Goal: Navigation & Orientation: Find specific page/section

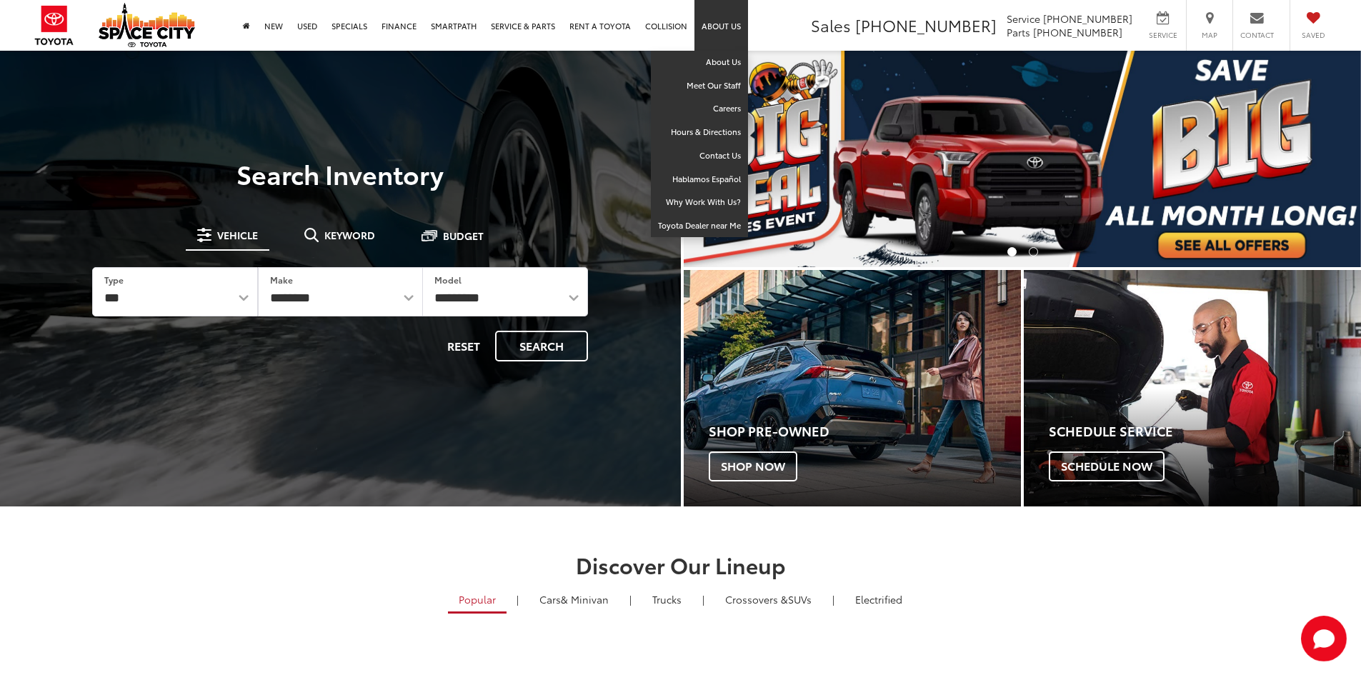
click at [730, 26] on link "About Us" at bounding box center [722, 25] width 54 height 51
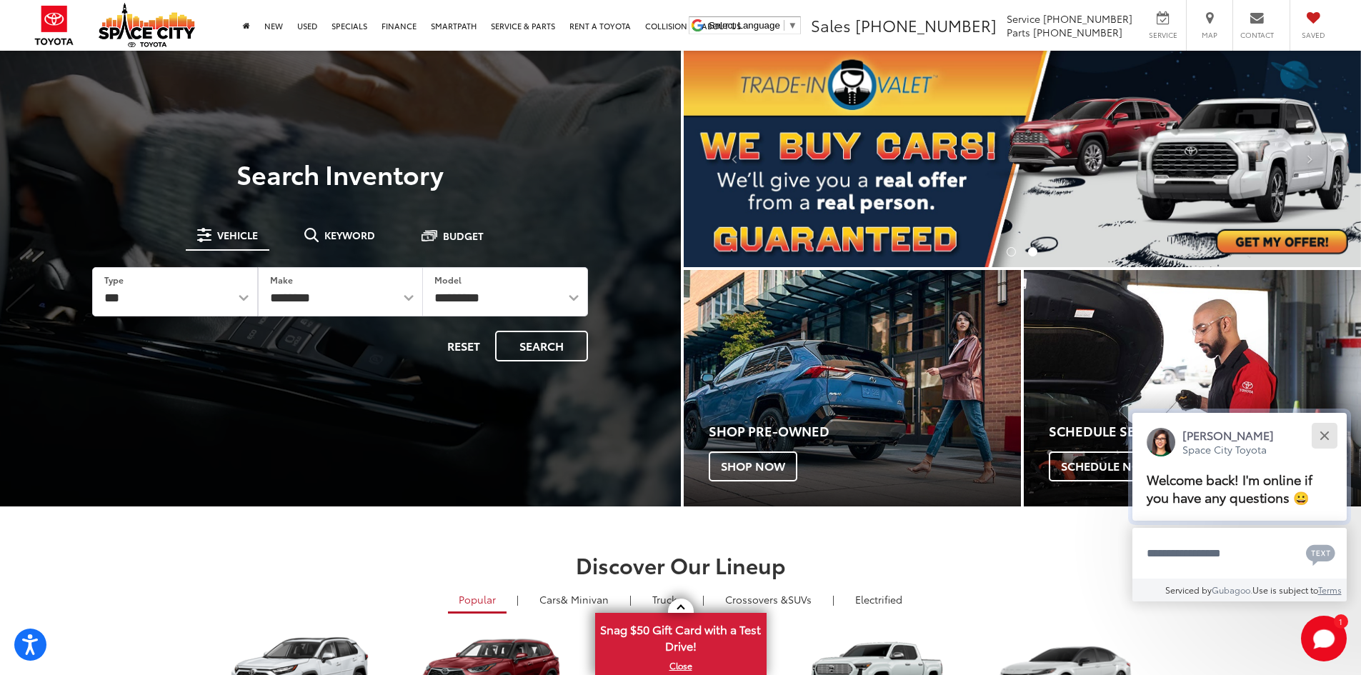
click at [1323, 437] on div "Close" at bounding box center [1324, 435] width 9 height 9
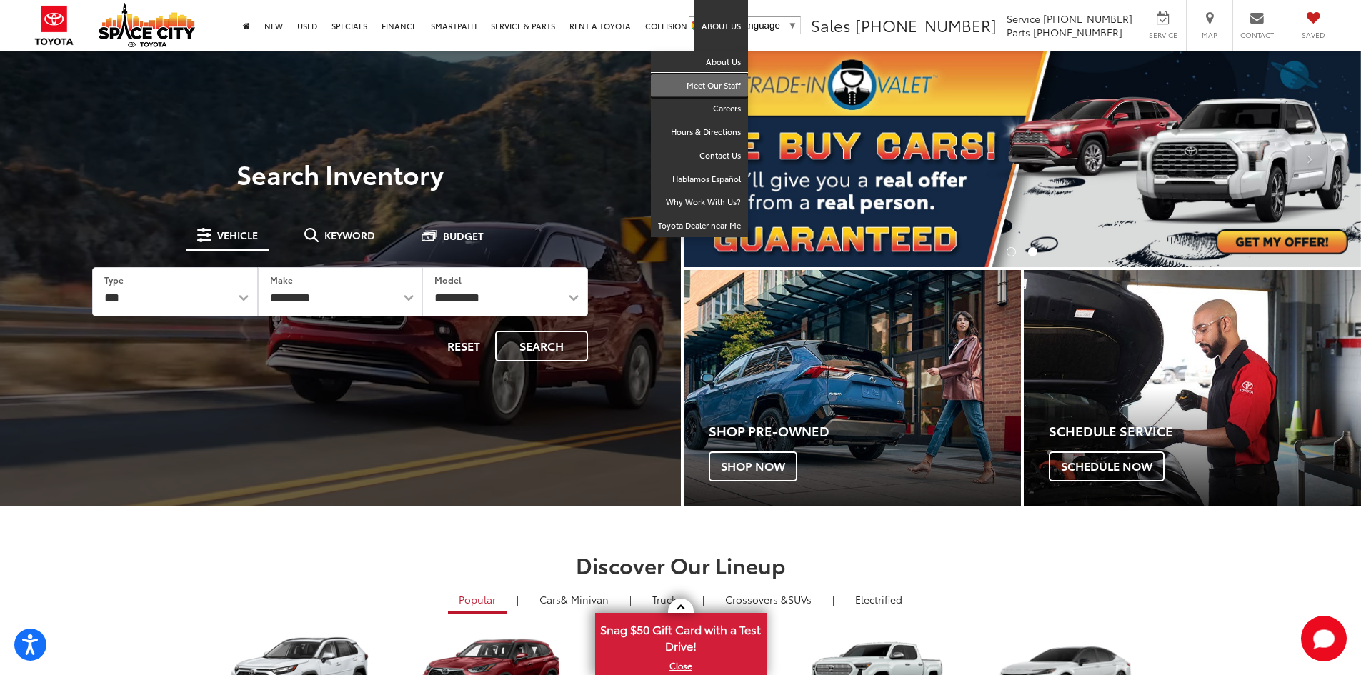
click at [715, 86] on link "Meet Our Staff" at bounding box center [699, 86] width 97 height 24
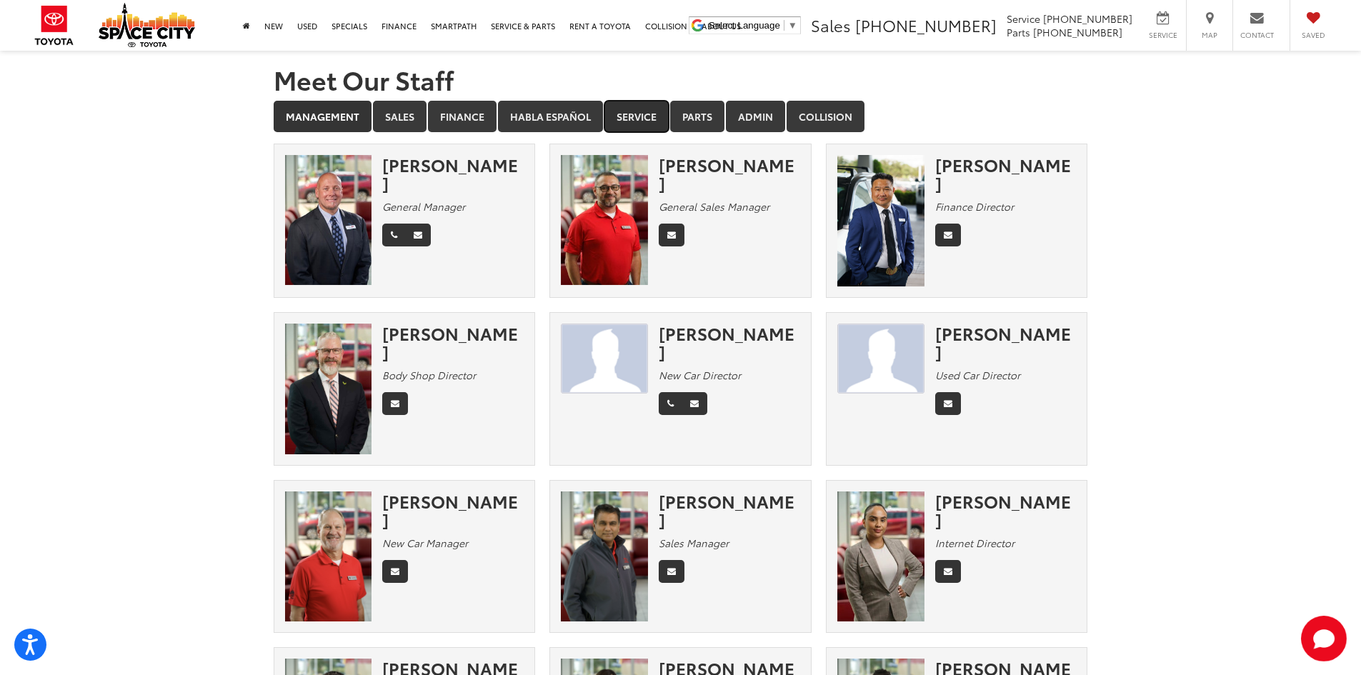
click at [651, 128] on link "Service" at bounding box center [637, 116] width 64 height 31
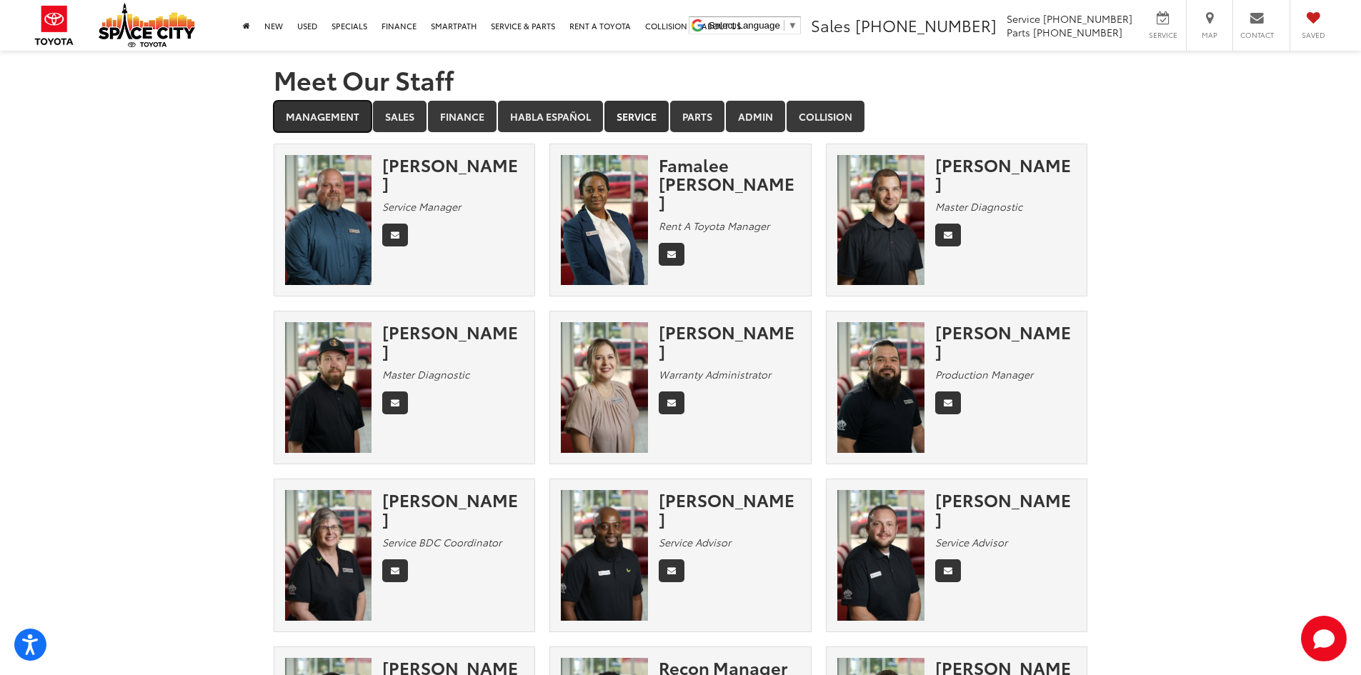
click at [317, 122] on link "Management" at bounding box center [323, 116] width 98 height 31
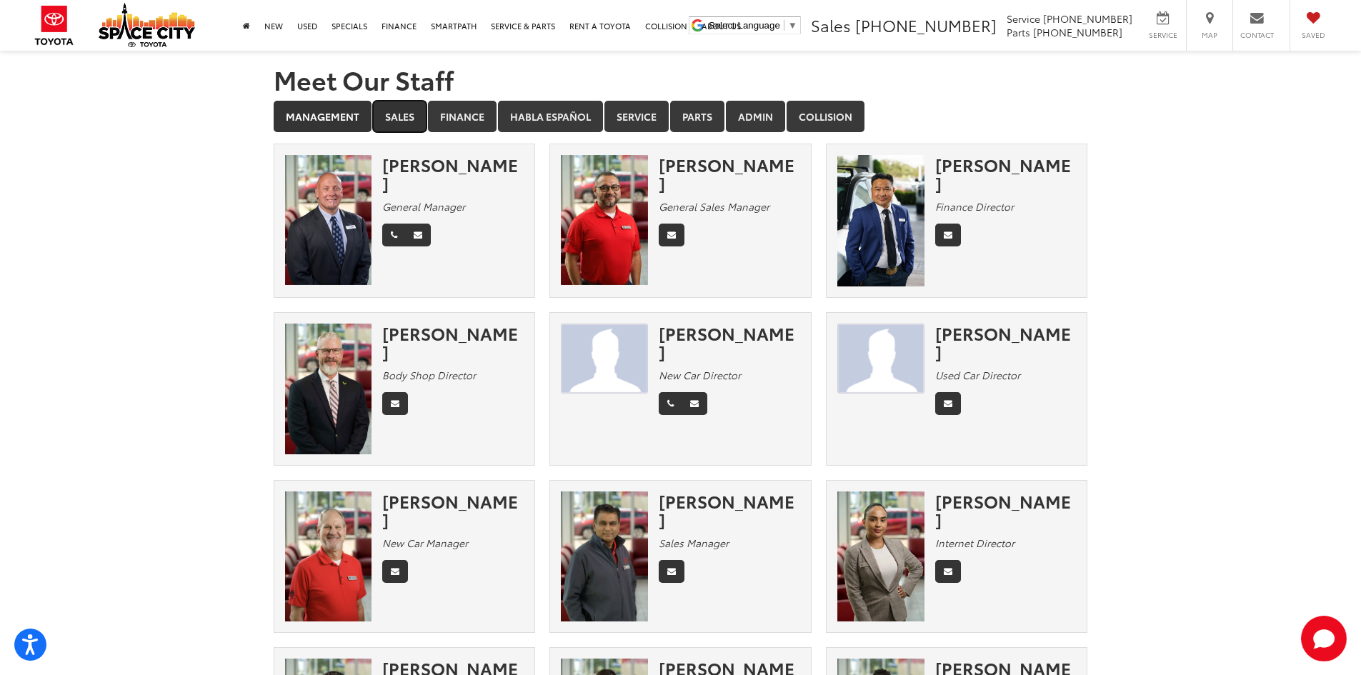
click at [408, 122] on link "Sales" at bounding box center [400, 116] width 54 height 31
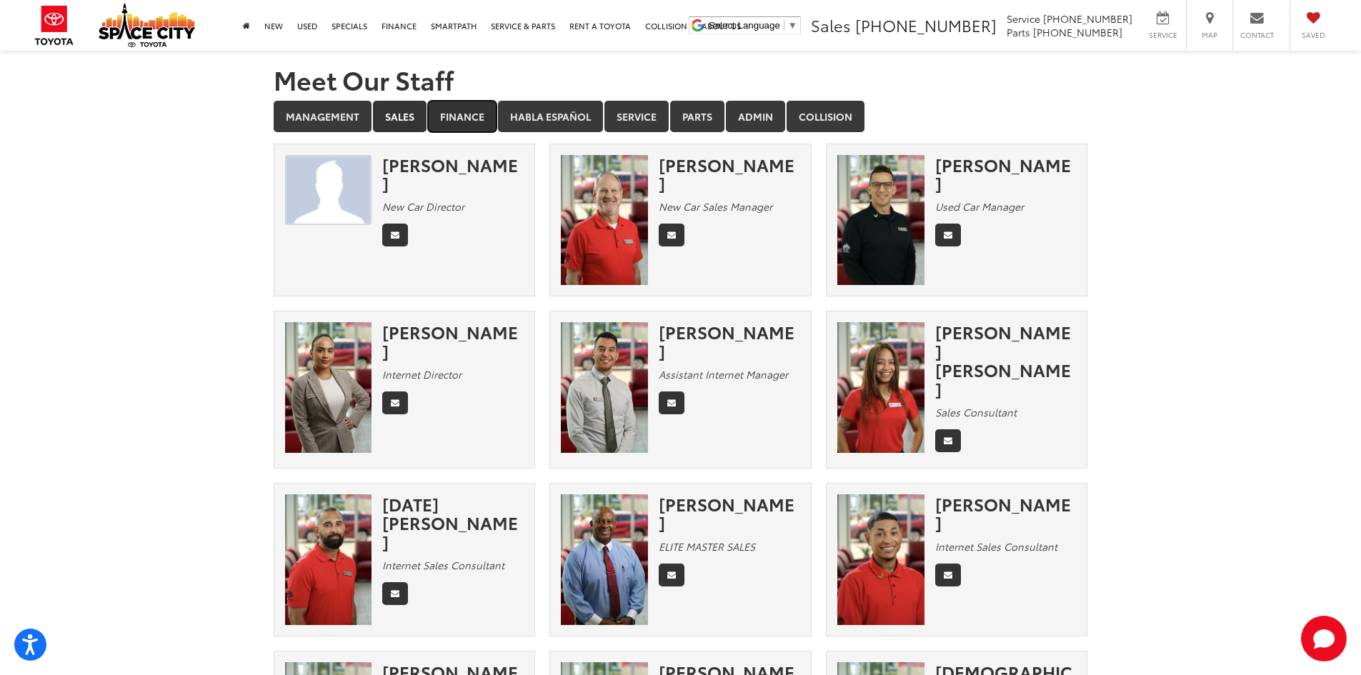
click at [466, 125] on link "Finance" at bounding box center [462, 116] width 69 height 31
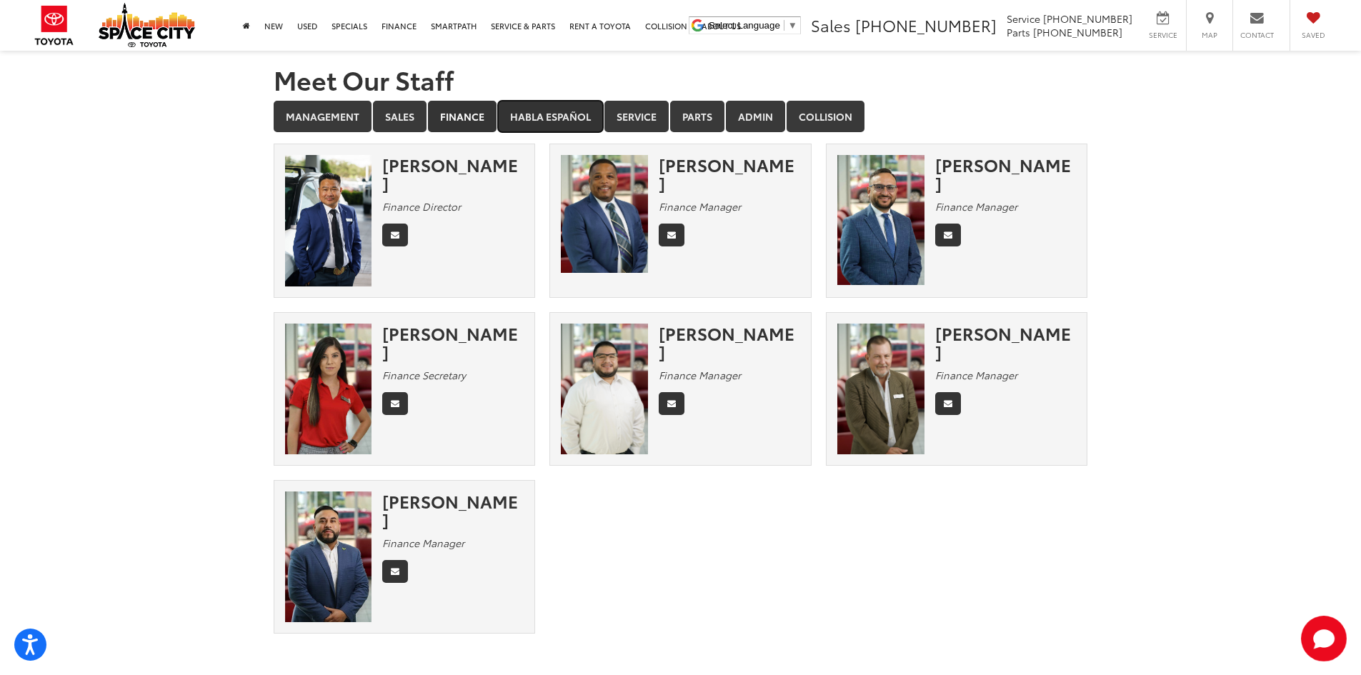
click at [546, 116] on link "Habla Español" at bounding box center [550, 116] width 105 height 31
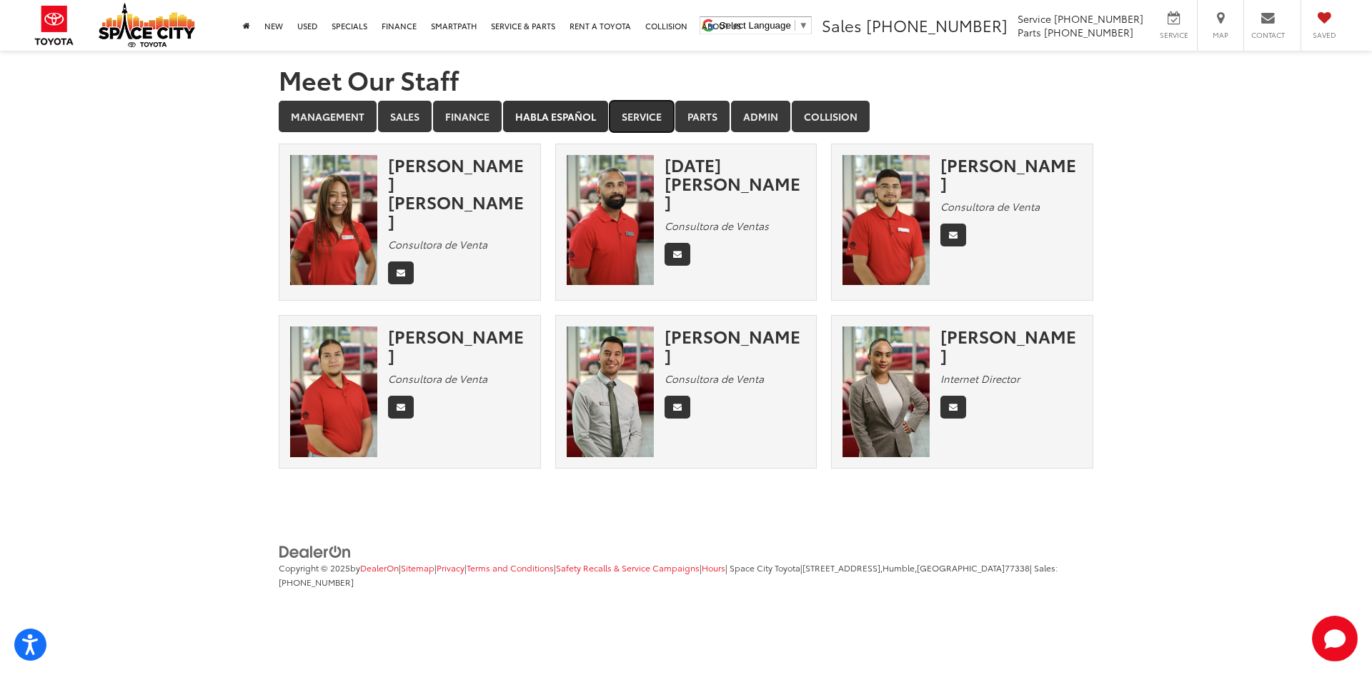
click at [639, 124] on link "Service" at bounding box center [642, 116] width 64 height 31
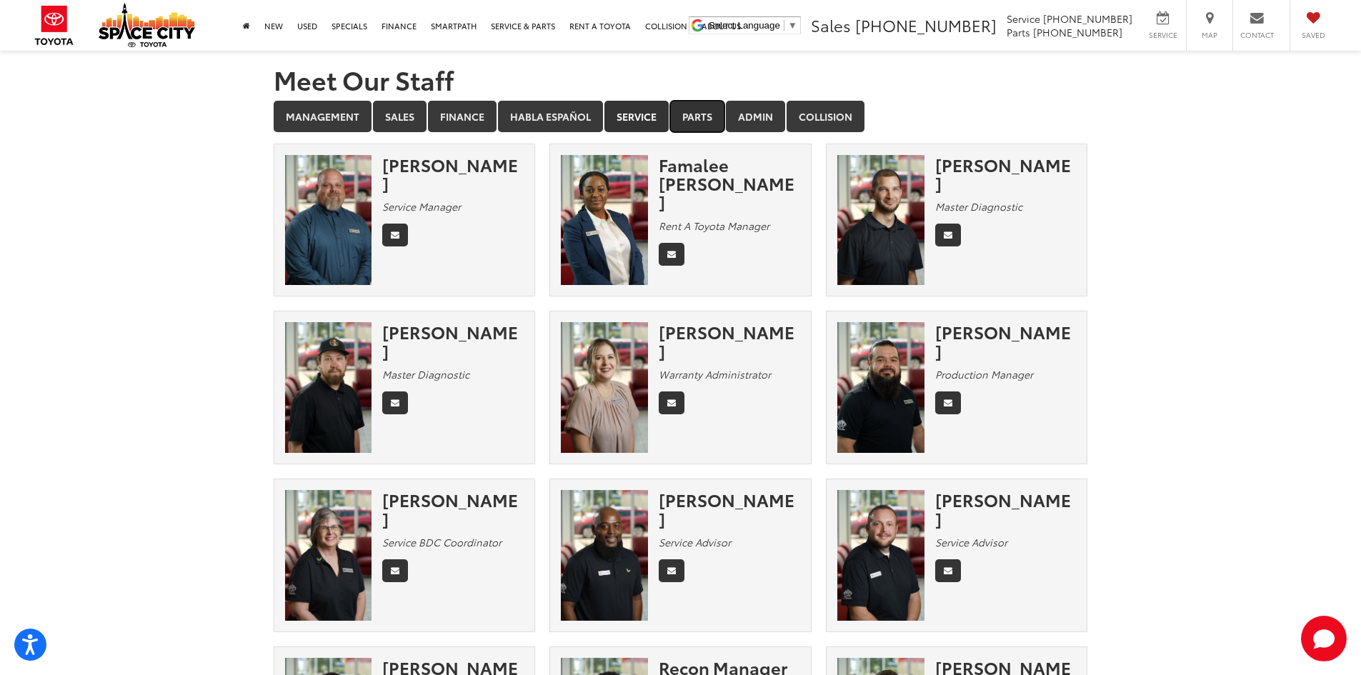
click at [685, 115] on link "Parts" at bounding box center [697, 116] width 54 height 31
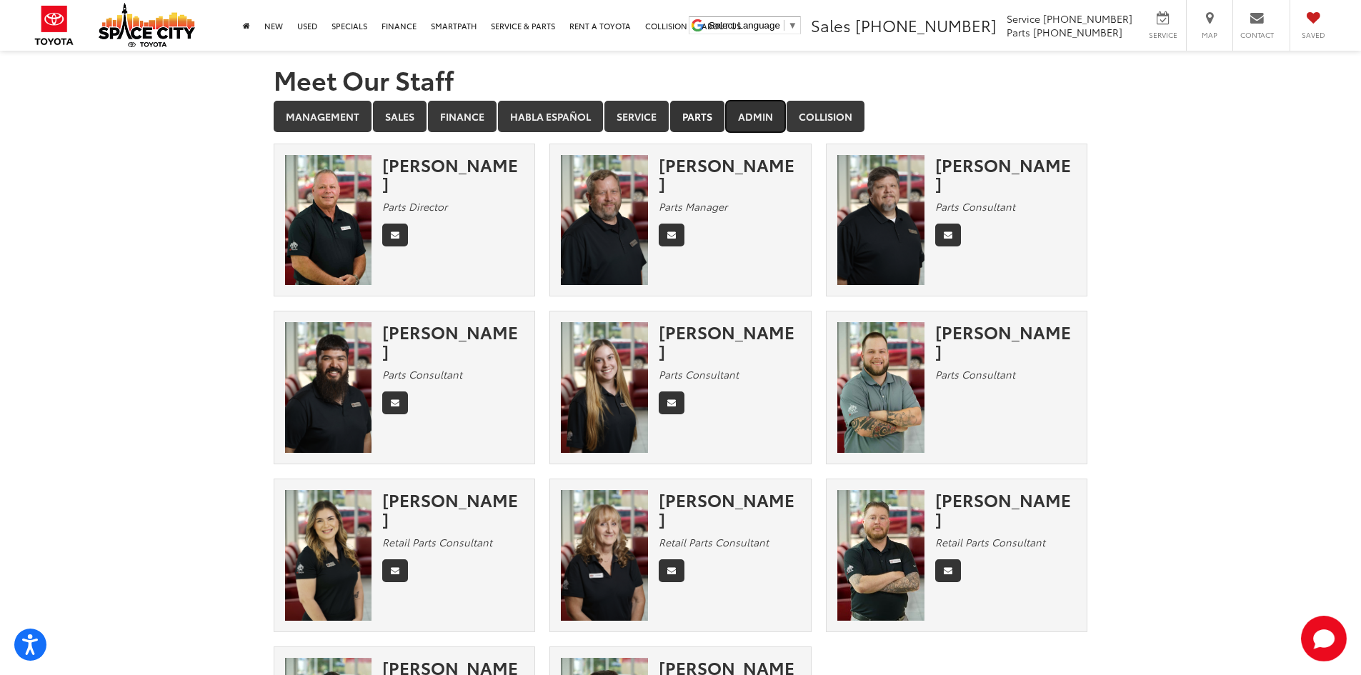
click at [753, 127] on link "Admin" at bounding box center [755, 116] width 59 height 31
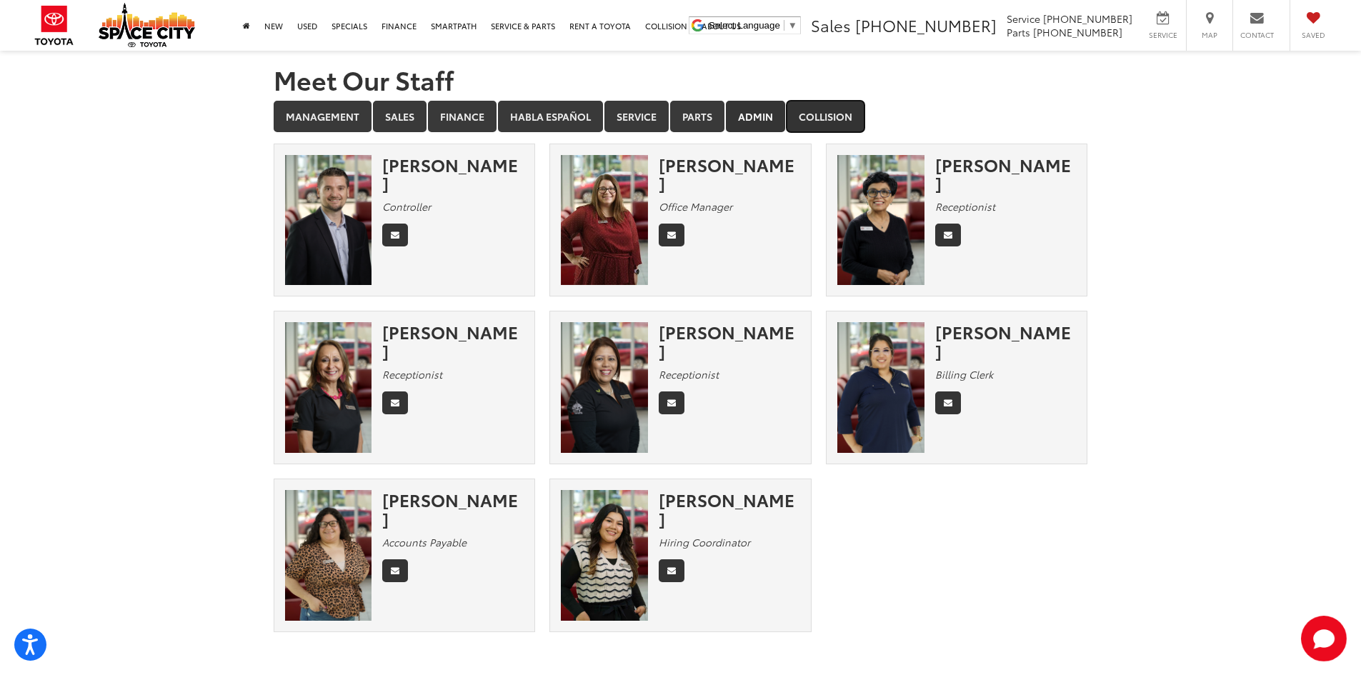
click at [823, 114] on link "Collision" at bounding box center [826, 116] width 78 height 31
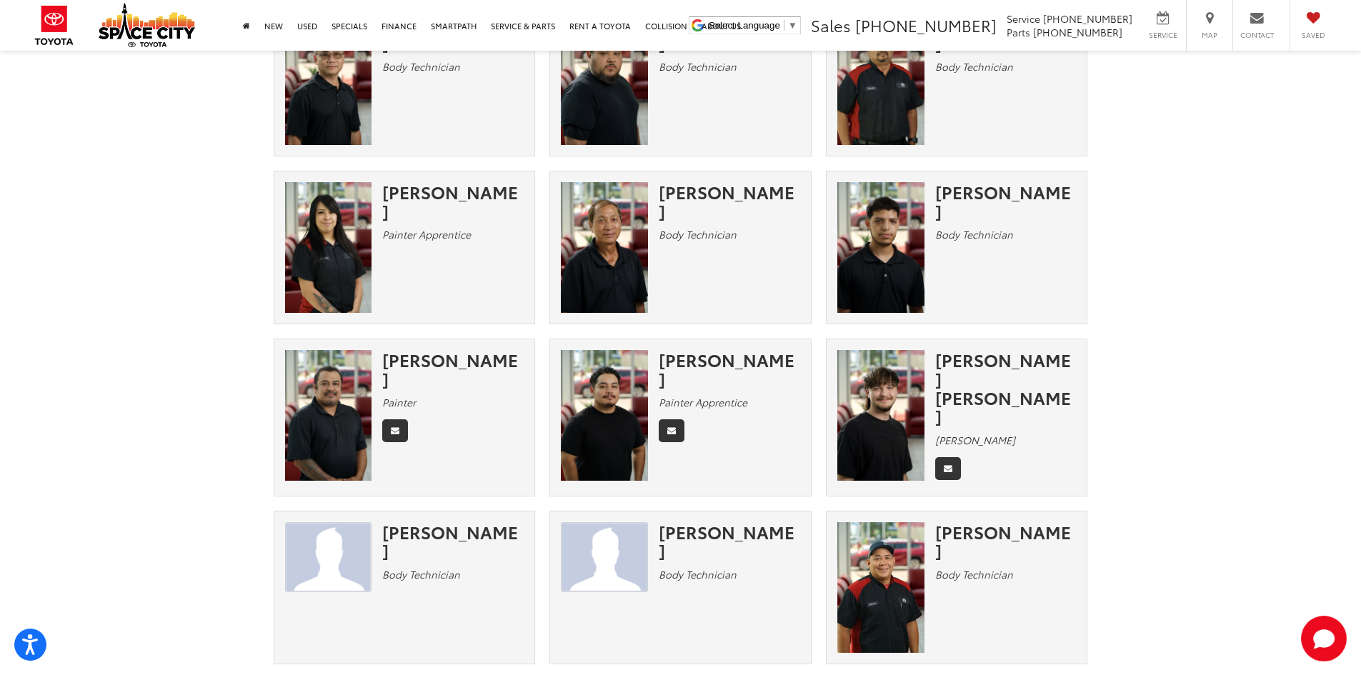
scroll to position [623, 0]
